Goal: Task Accomplishment & Management: Manage account settings

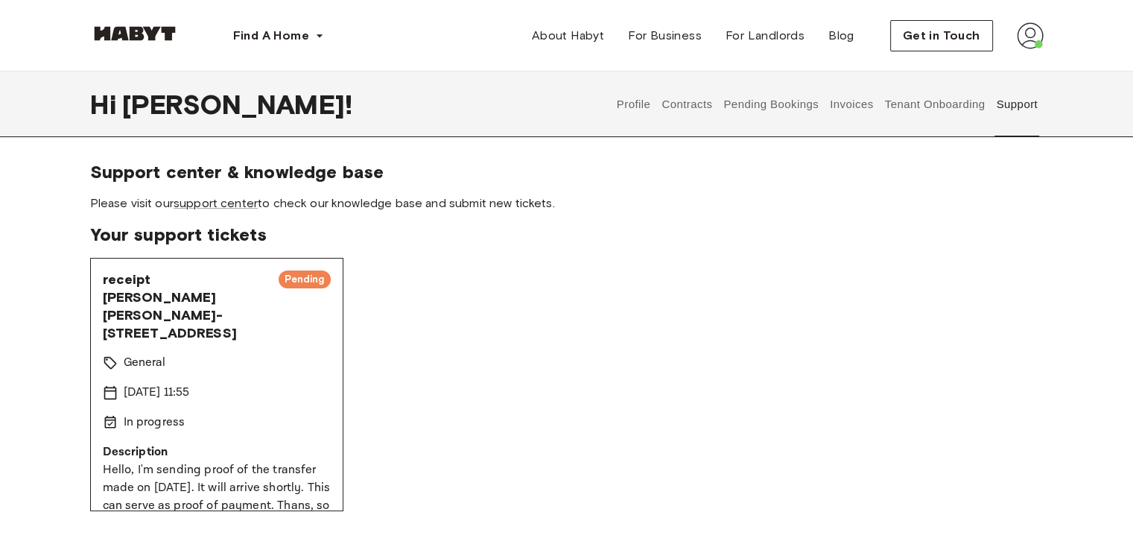
scroll to position [51, 0]
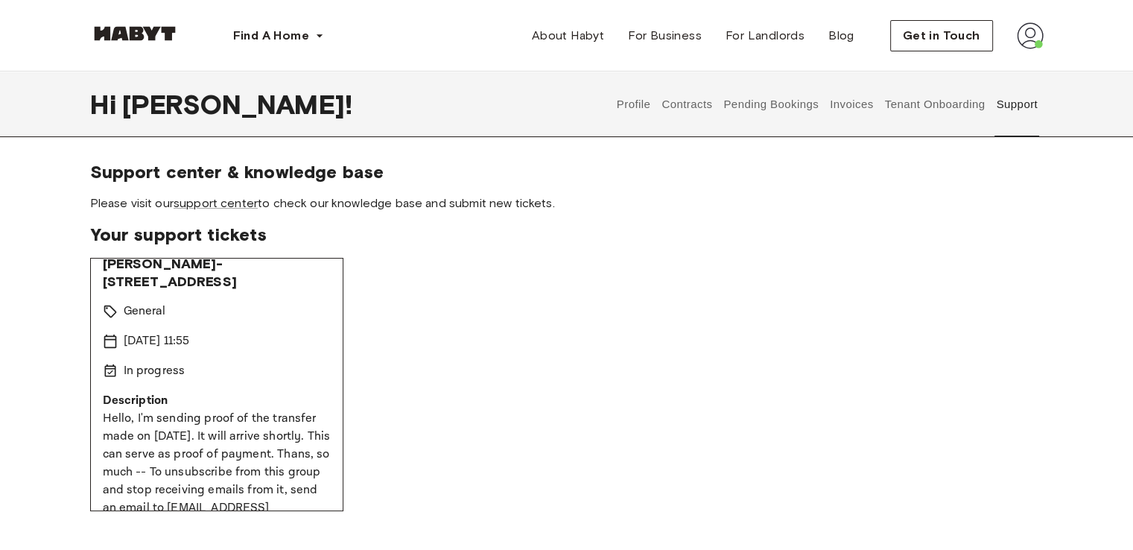
drag, startPoint x: 101, startPoint y: 357, endPoint x: 303, endPoint y: 485, distance: 238.7
click at [303, 485] on div "Description Hello, I'm sending proof of the transfer made on September 12th. It…" at bounding box center [217, 463] width 228 height 143
copy div "Description Hello, I'm sending proof of the transfer made on September 12th. It…"
click at [592, 429] on div "receipt Adrian García Lamarca-via orti 29 Pending General 15 Sep 2025 11:55 In …" at bounding box center [566, 384] width 953 height 253
click at [679, 108] on button "Contracts" at bounding box center [687, 104] width 54 height 66
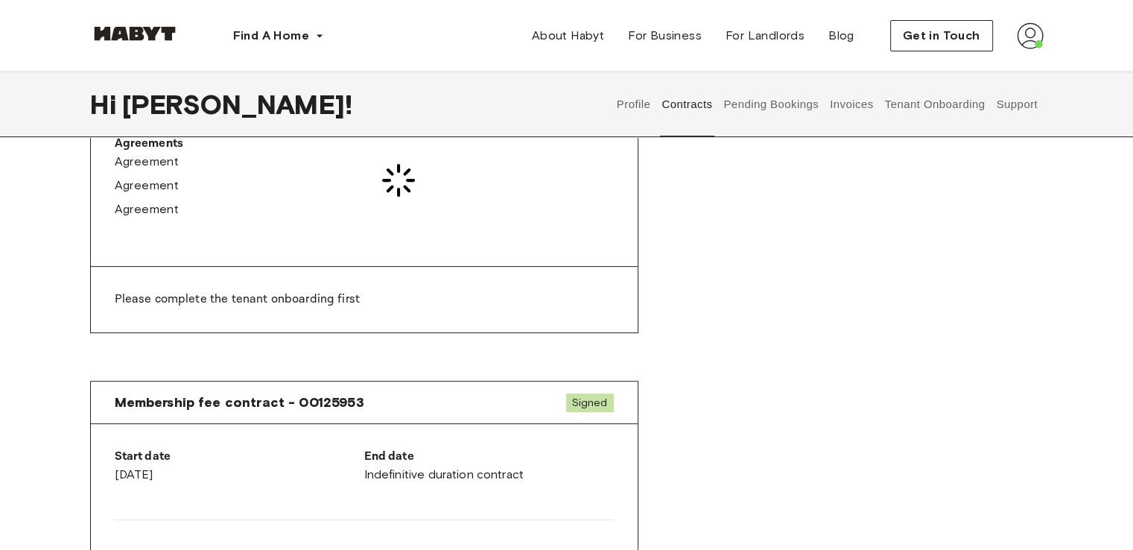
scroll to position [470, 0]
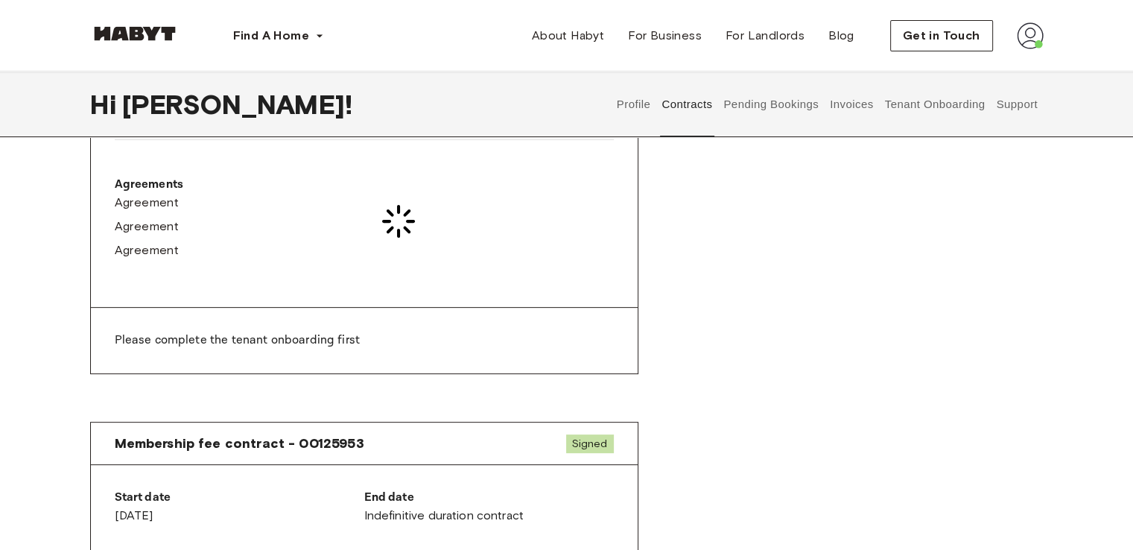
click at [764, 96] on button "Pending Bookings" at bounding box center [771, 104] width 99 height 66
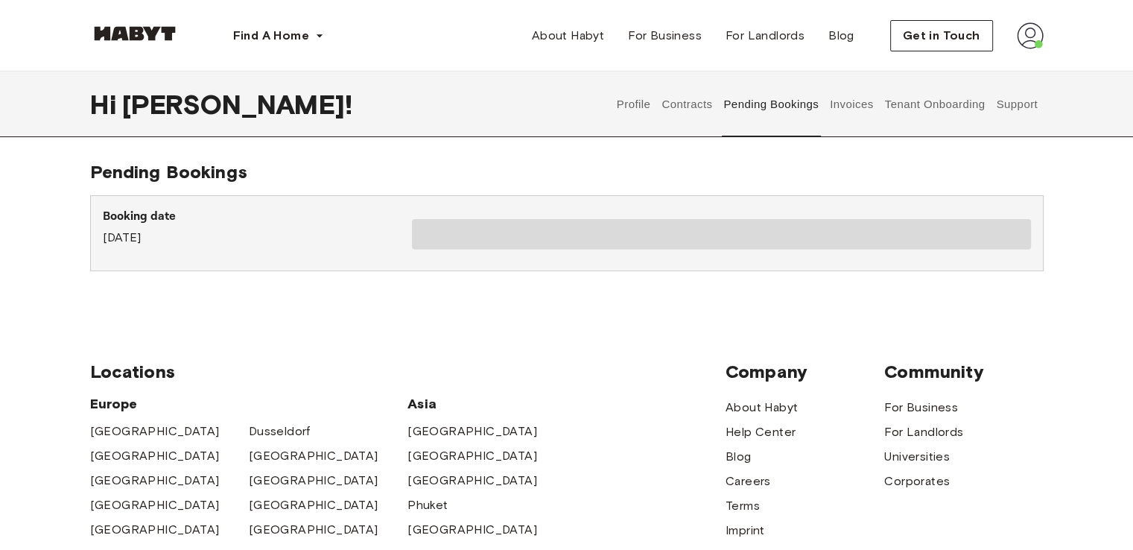
click at [851, 104] on button "Invoices" at bounding box center [851, 104] width 47 height 66
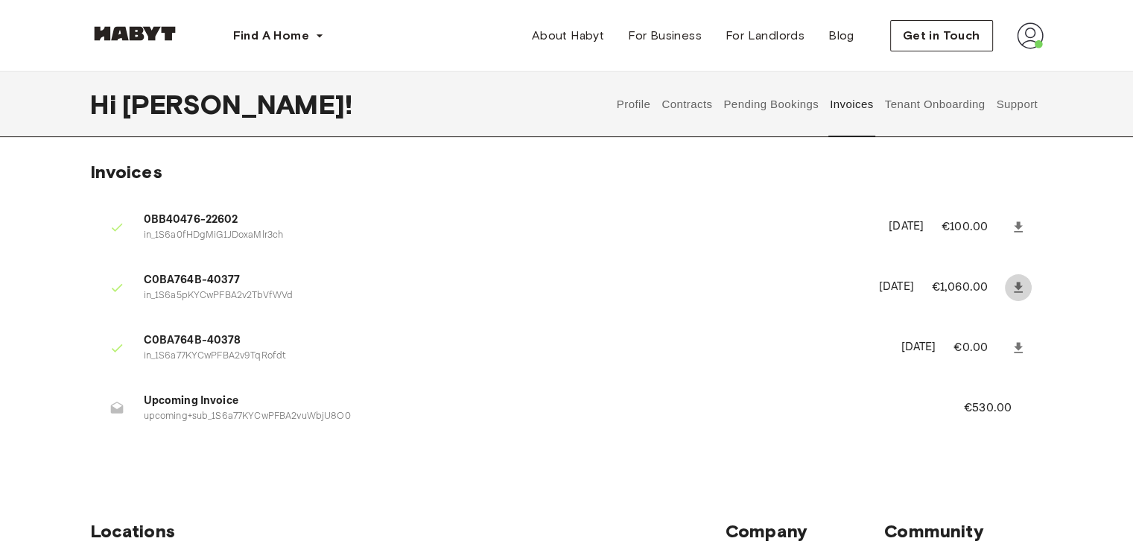
click at [1016, 285] on icon at bounding box center [1018, 287] width 9 height 10
click at [1019, 349] on icon at bounding box center [1018, 347] width 9 height 10
click at [900, 340] on p "September 12th, 2025" at bounding box center [917, 347] width 35 height 17
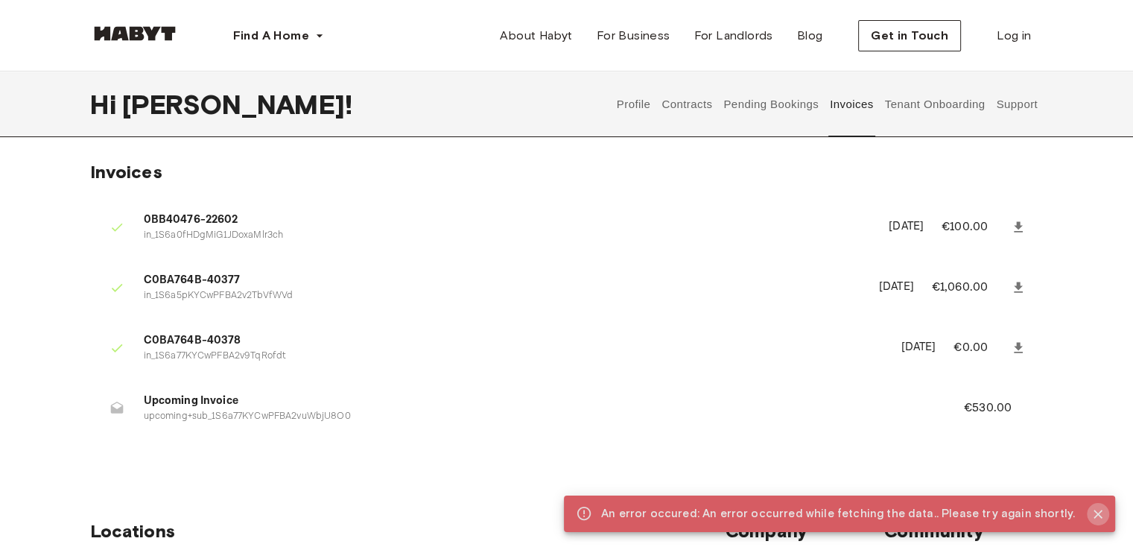
click at [1102, 516] on icon "Close" at bounding box center [1097, 513] width 9 height 9
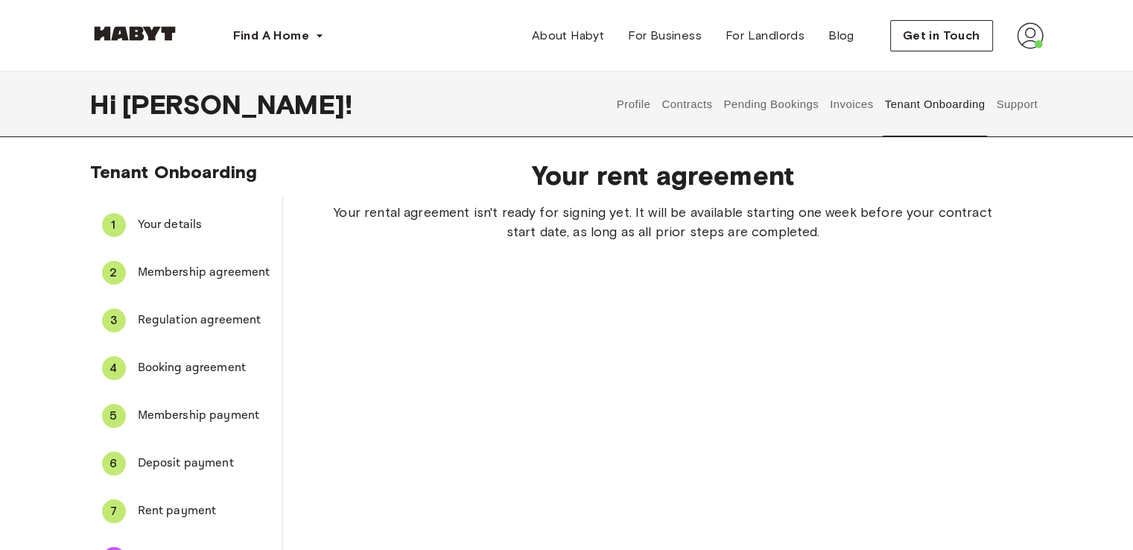
click at [1018, 108] on button "Support" at bounding box center [1016, 104] width 45 height 66
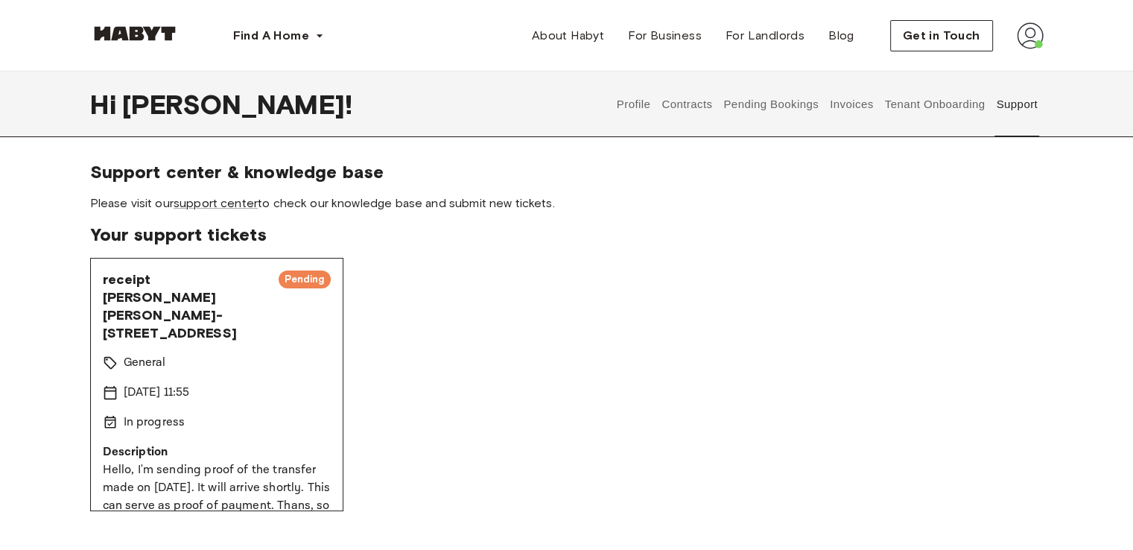
click at [690, 103] on button "Contracts" at bounding box center [687, 104] width 54 height 66
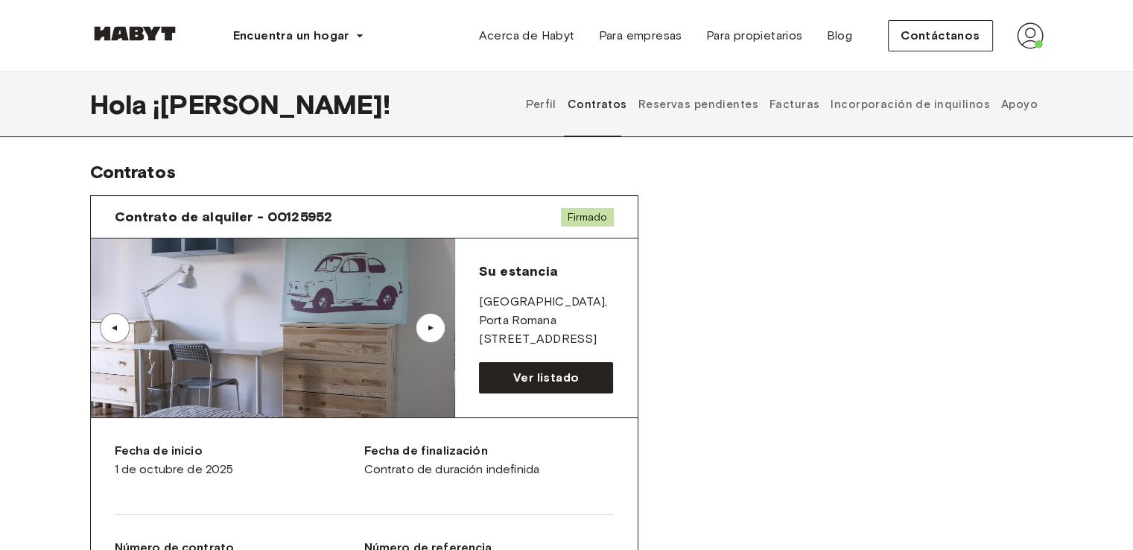
click at [556, 107] on font "Perfil" at bounding box center [541, 104] width 31 height 13
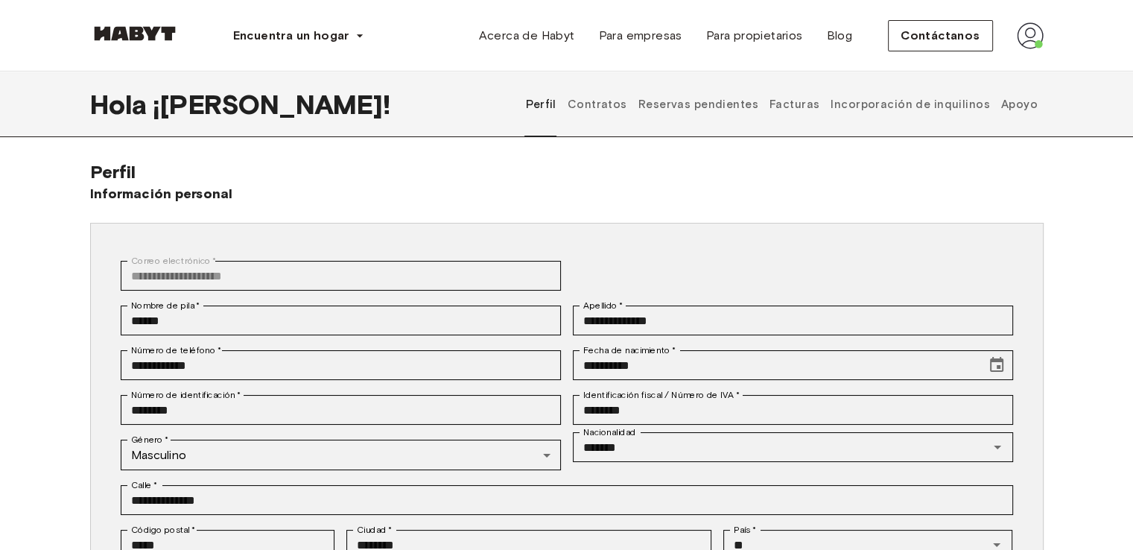
click at [627, 109] on font "Contratos" at bounding box center [598, 104] width 60 height 13
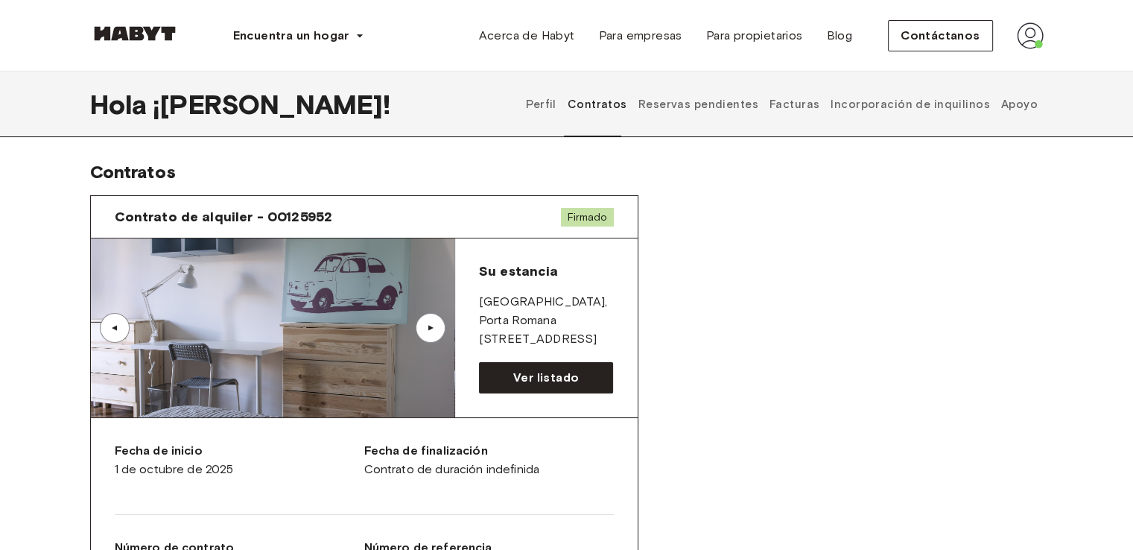
click at [812, 104] on font "Facturas" at bounding box center [794, 104] width 50 height 13
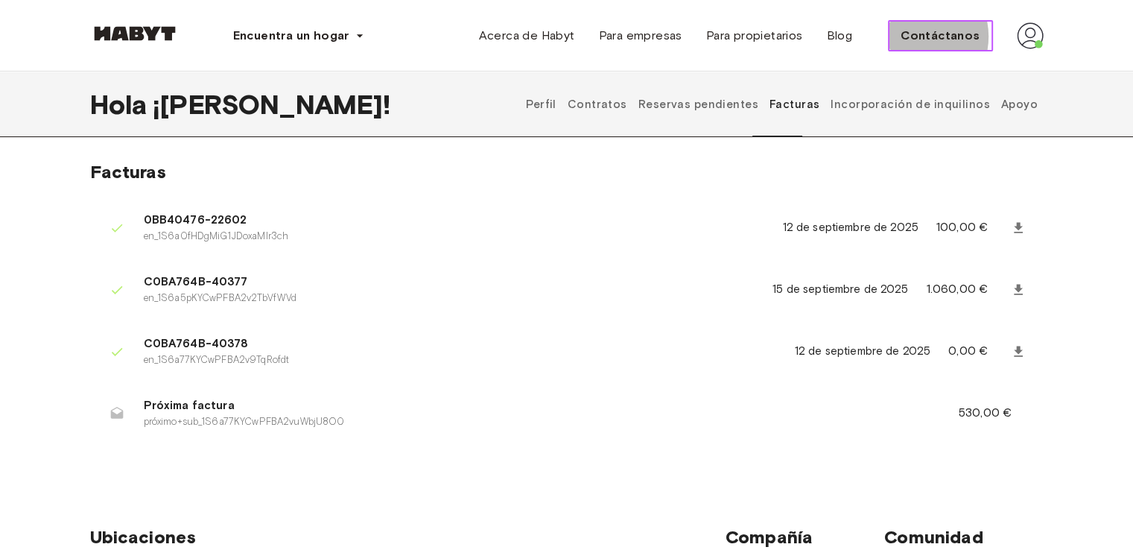
click at [915, 36] on font "Contáctanos" at bounding box center [939, 35] width 79 height 14
click at [937, 35] on font "Contáctanos" at bounding box center [939, 35] width 79 height 14
drag, startPoint x: 937, startPoint y: 35, endPoint x: 965, endPoint y: 35, distance: 28.3
click at [965, 35] on font "Contáctanos" at bounding box center [939, 35] width 79 height 14
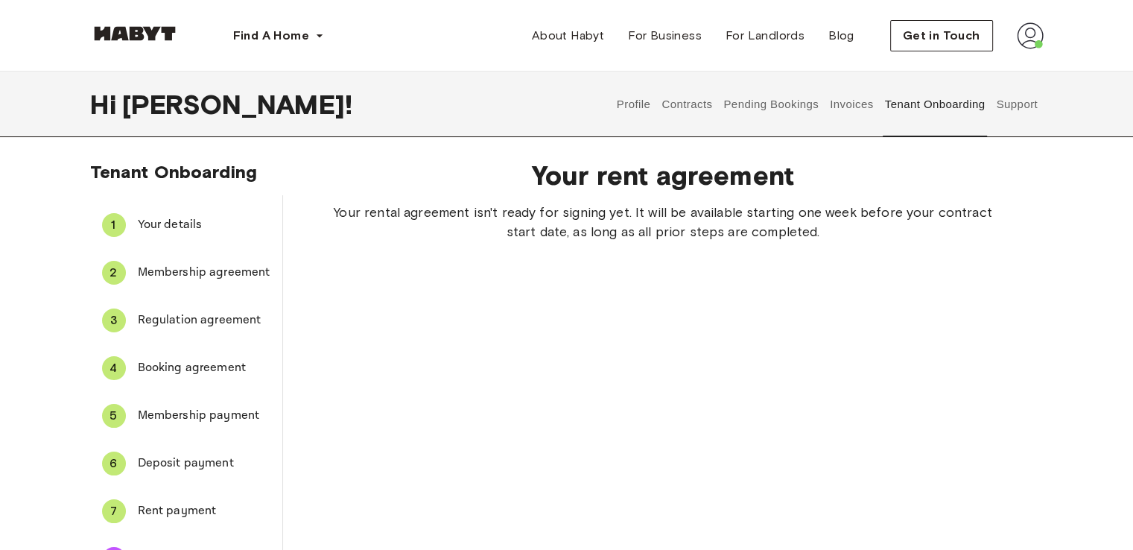
click at [603, 388] on div "Your rent agreement Your rental agreement isn't ready for signing yet. It will …" at bounding box center [663, 367] width 760 height 441
click at [947, 274] on div "Your rent agreement Your rental agreement isn't ready for signing yet. It will …" at bounding box center [663, 367] width 760 height 441
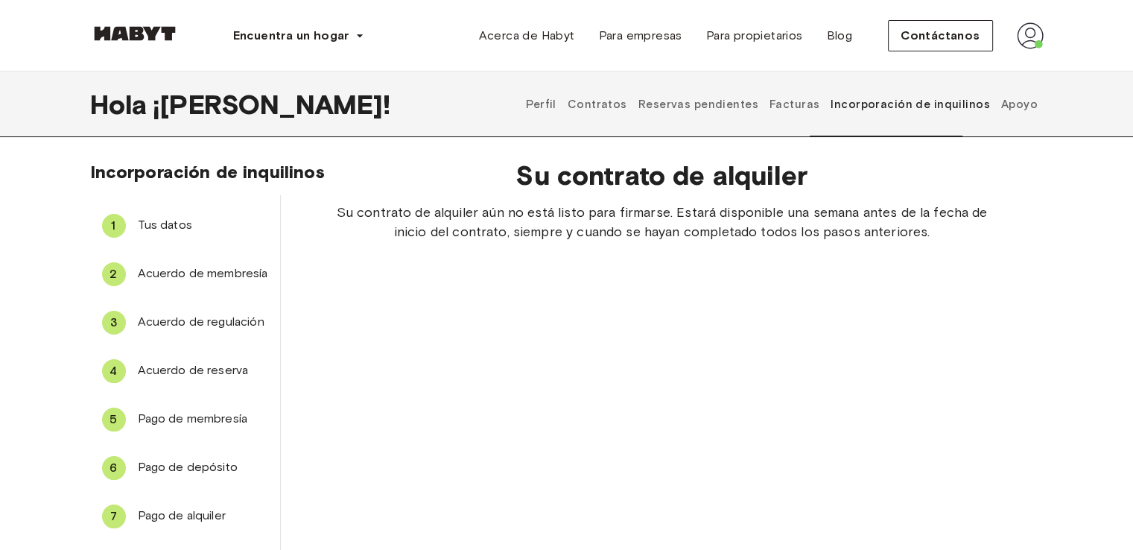
click at [956, 237] on span "Su contrato de alquiler aún no está listo para firmarse. Estará disponible una …" at bounding box center [661, 222] width 667 height 39
click at [627, 109] on font "Contratos" at bounding box center [598, 104] width 60 height 13
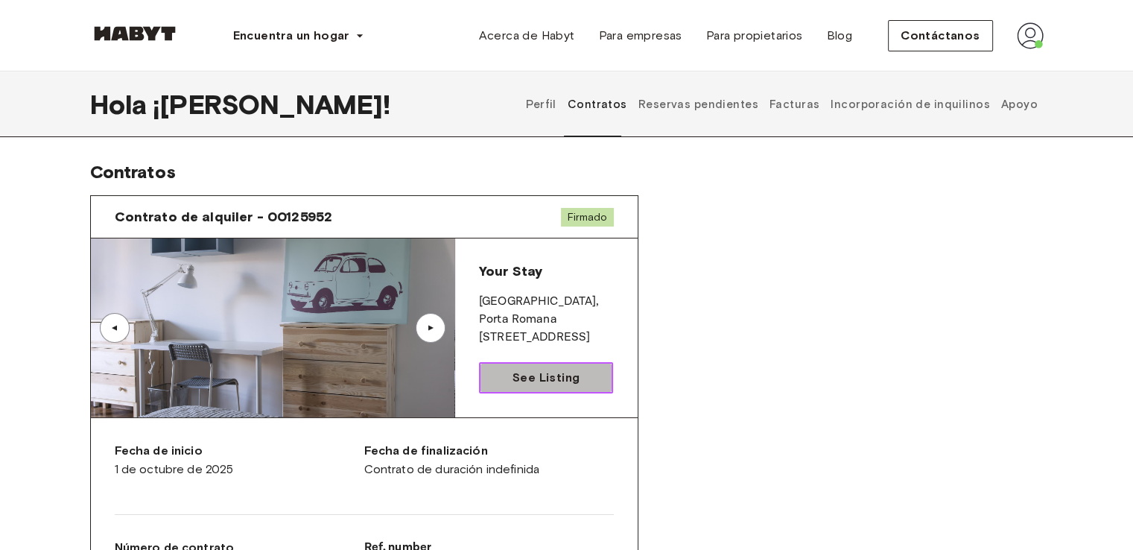
click at [568, 378] on span "See Listing" at bounding box center [545, 378] width 67 height 18
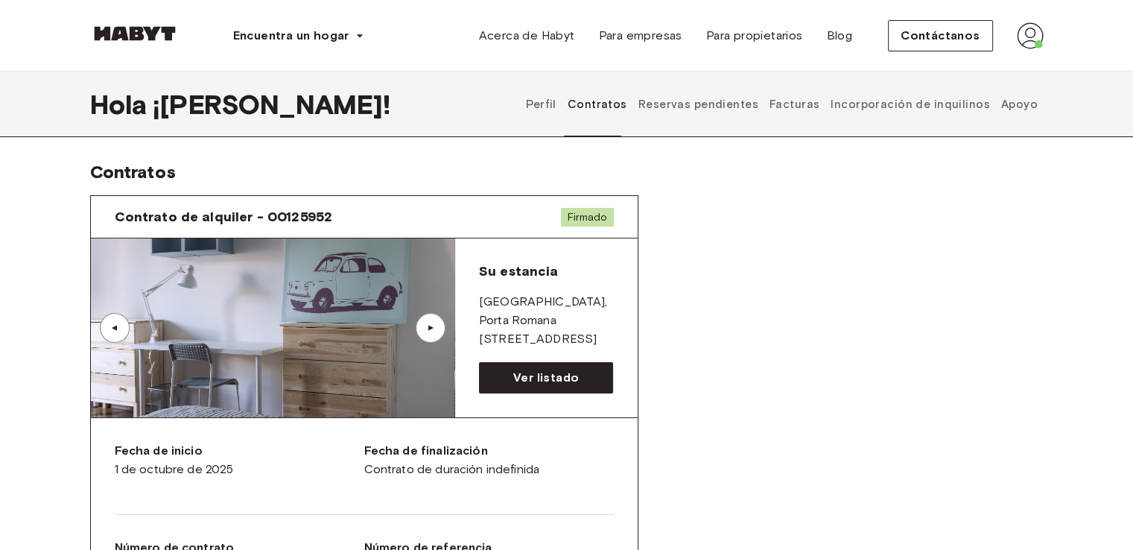
click at [556, 107] on font "Perfil" at bounding box center [541, 104] width 31 height 13
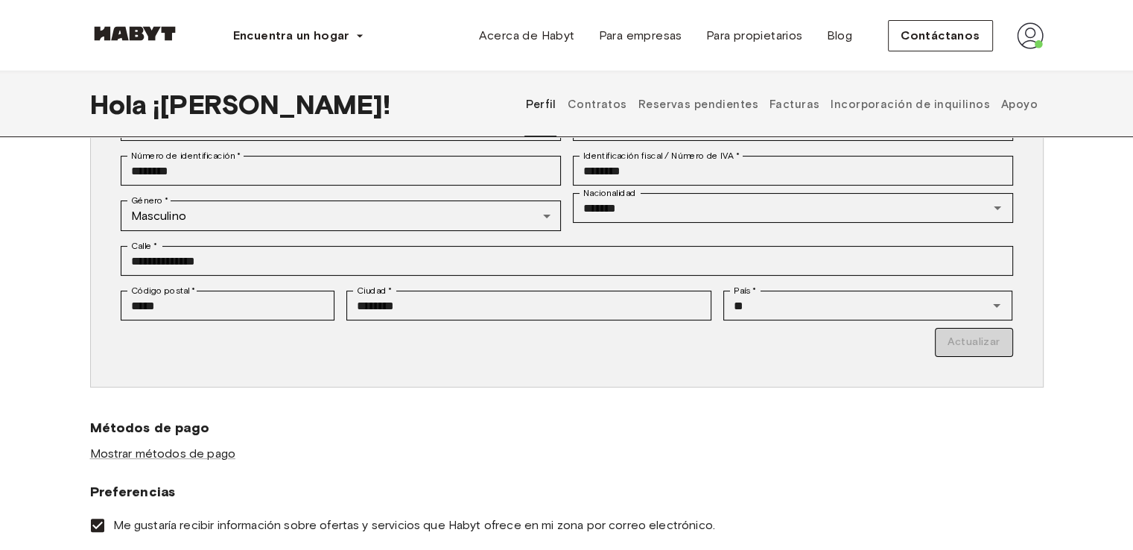
scroll to position [238, 0]
click at [206, 457] on font "Mostrar métodos de pago" at bounding box center [162, 454] width 145 height 14
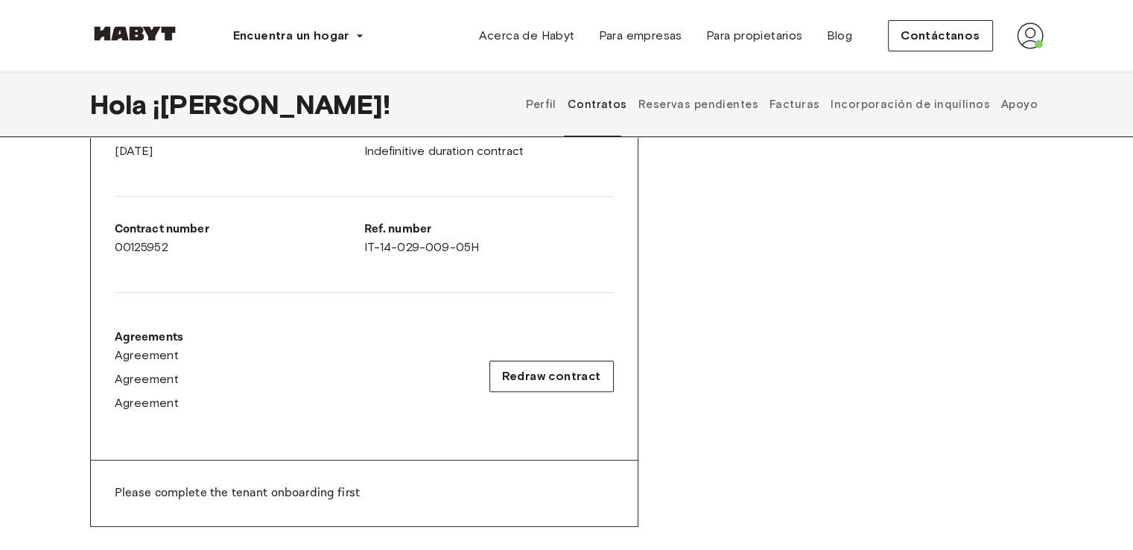
scroll to position [341, 0]
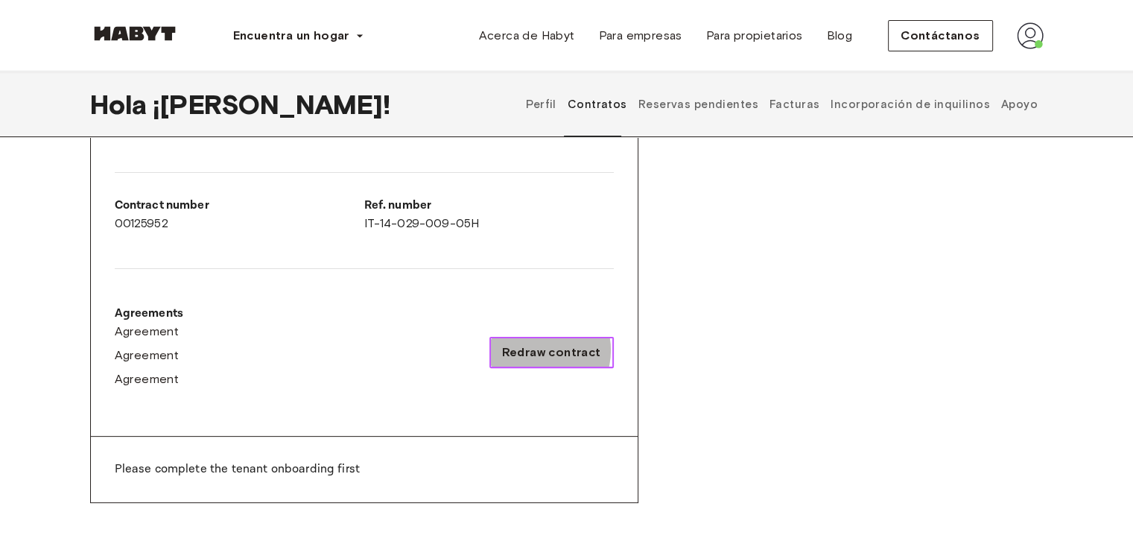
click at [544, 349] on span "Redraw contract" at bounding box center [551, 352] width 99 height 18
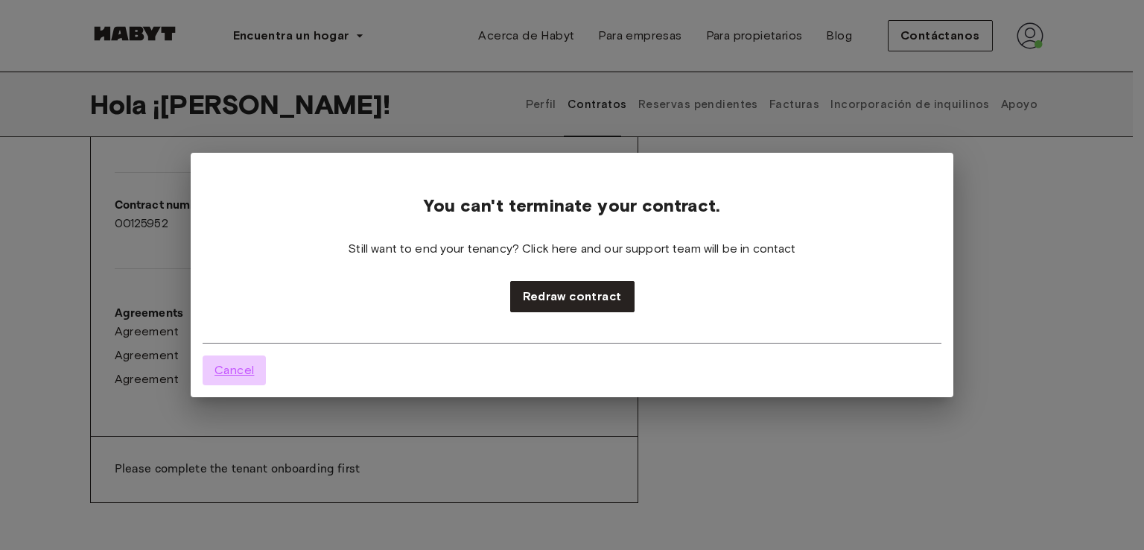
click at [242, 369] on span "Cancel" at bounding box center [233, 370] width 39 height 18
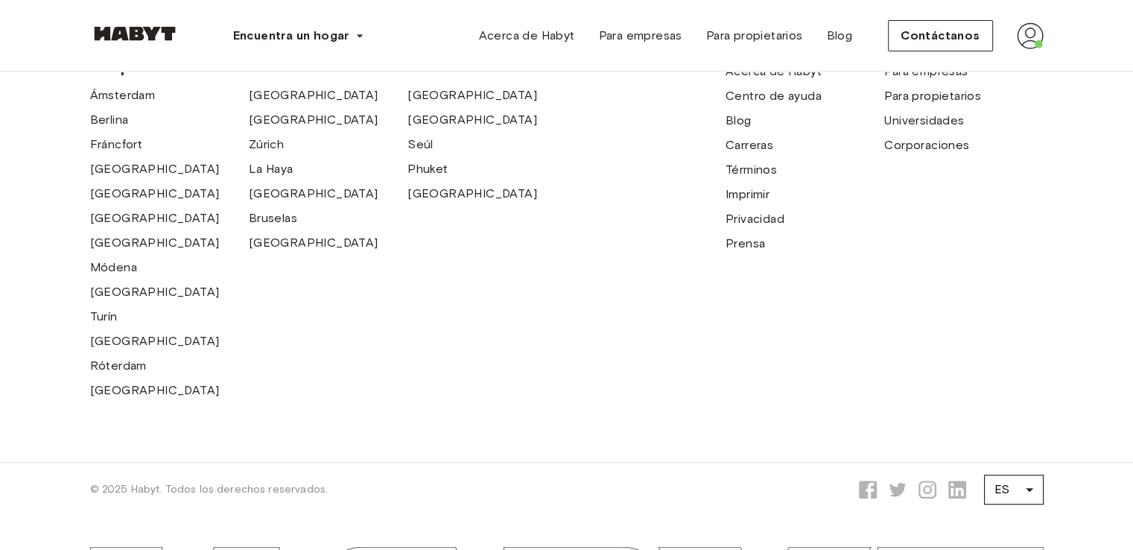
scroll to position [646, 0]
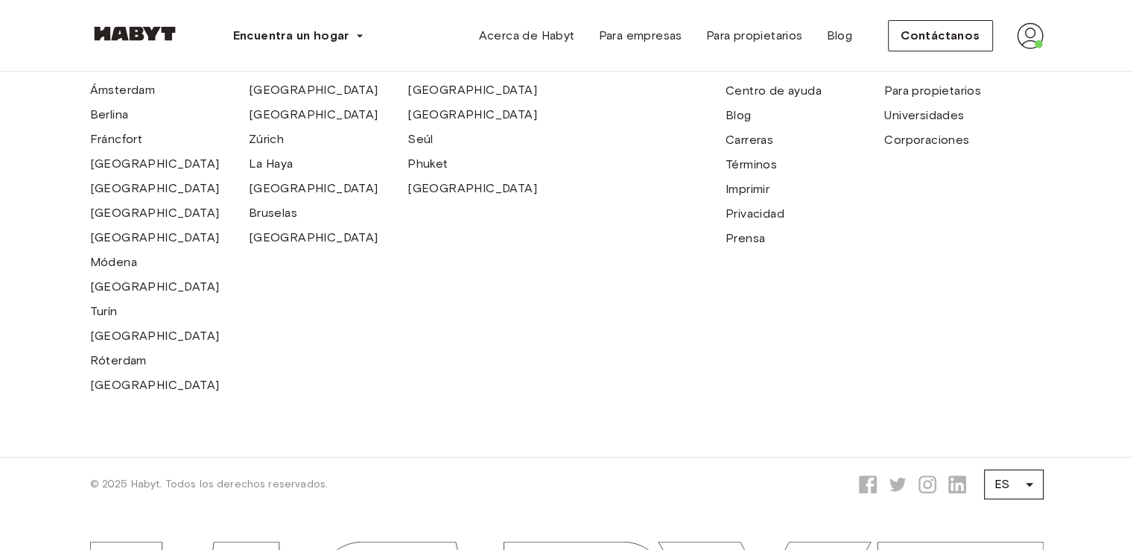
click at [856, 281] on div "Compañía Acerca [PERSON_NAME] Centro de ayuda Blog Carreras Términos Imprimir P…" at bounding box center [804, 208] width 159 height 378
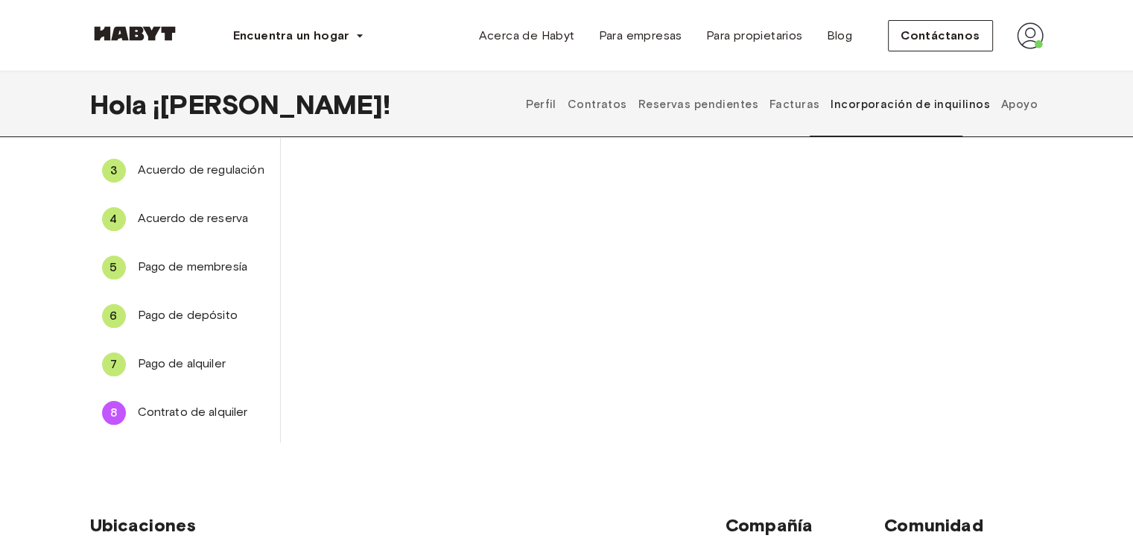
scroll to position [158, 0]
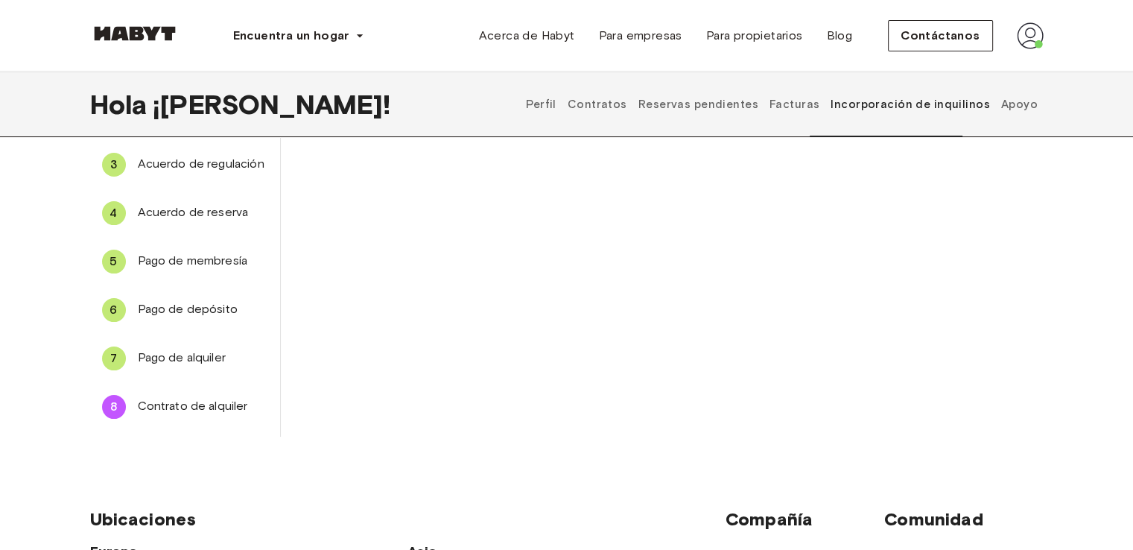
click at [197, 352] on font "Pago de alquiler" at bounding box center [182, 357] width 88 height 14
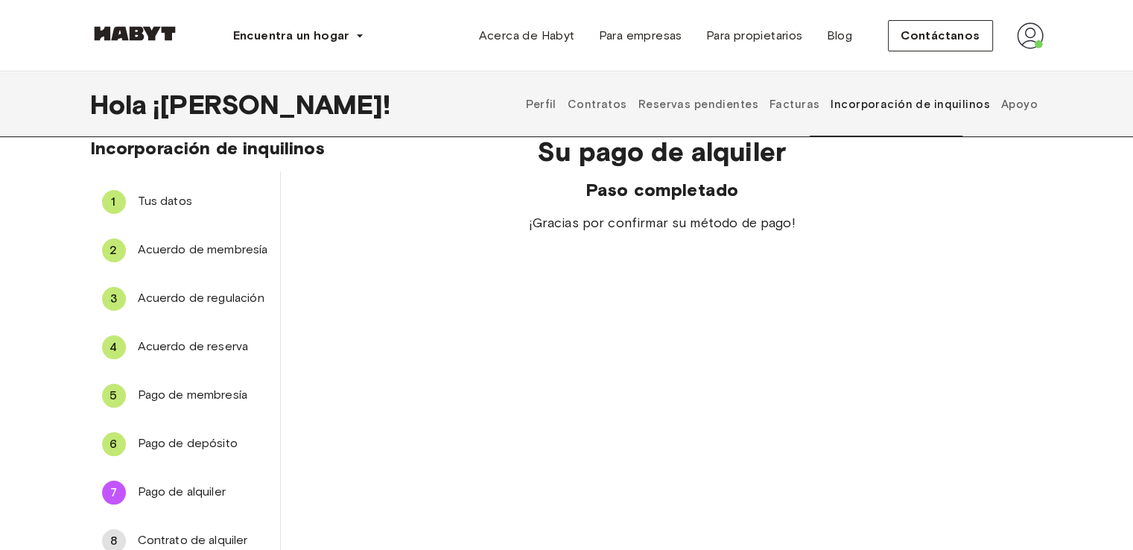
scroll to position [0, 0]
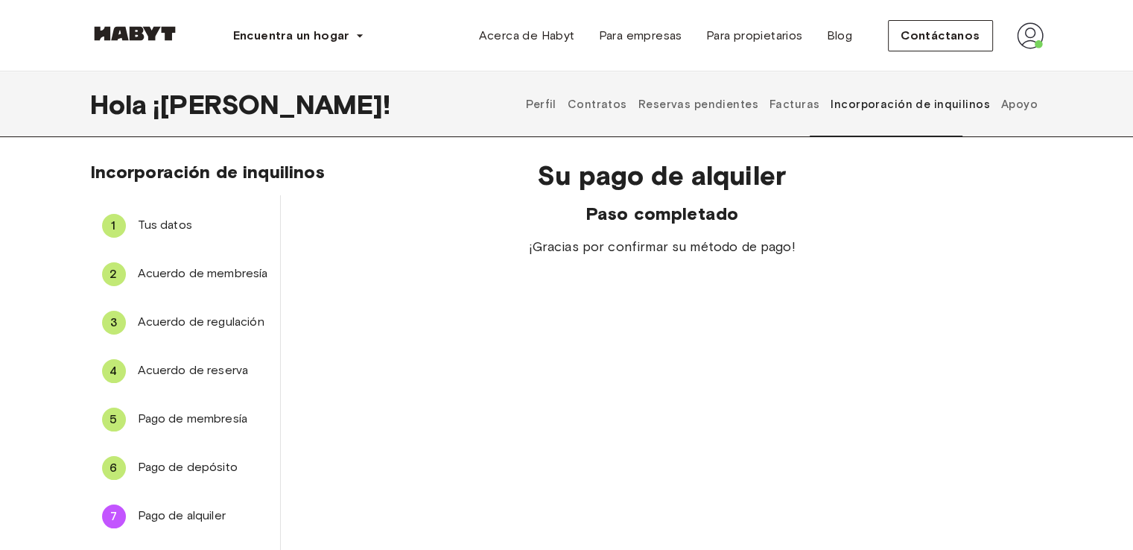
click at [627, 106] on font "Contratos" at bounding box center [598, 104] width 60 height 13
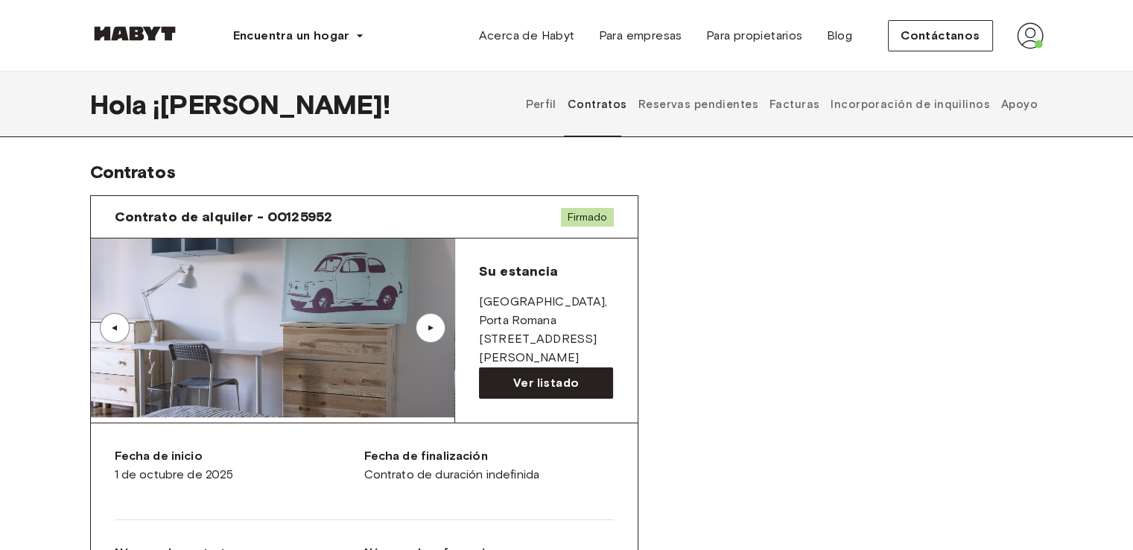
click at [1026, 107] on font "Apoyo" at bounding box center [1019, 104] width 36 height 13
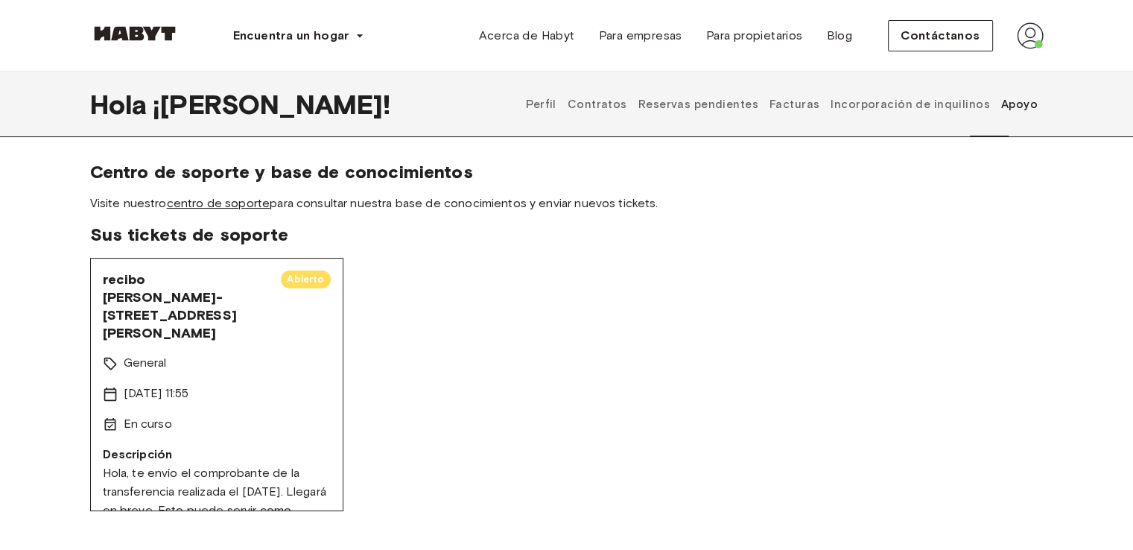
click at [230, 206] on font "centro de soporte" at bounding box center [219, 203] width 104 height 14
